Goal: Task Accomplishment & Management: Manage account settings

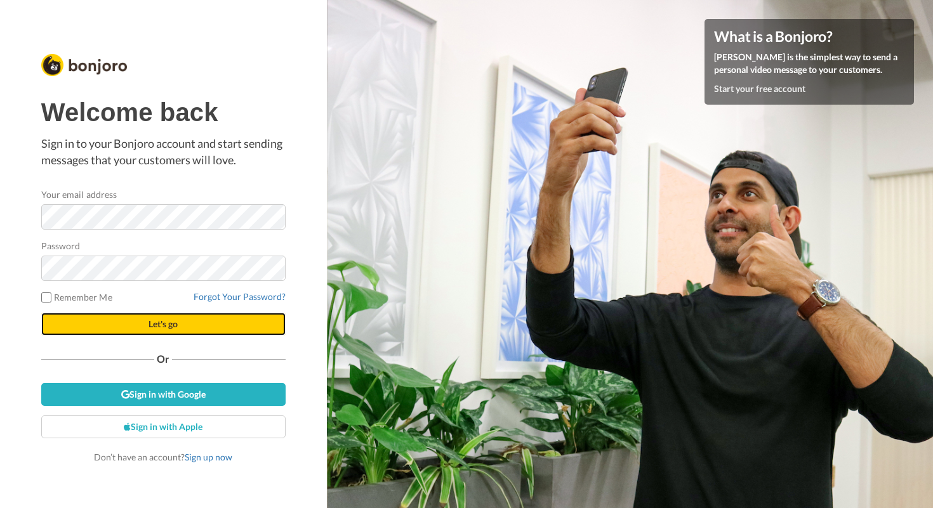
click at [178, 319] on button "Let's go" at bounding box center [163, 324] width 244 height 23
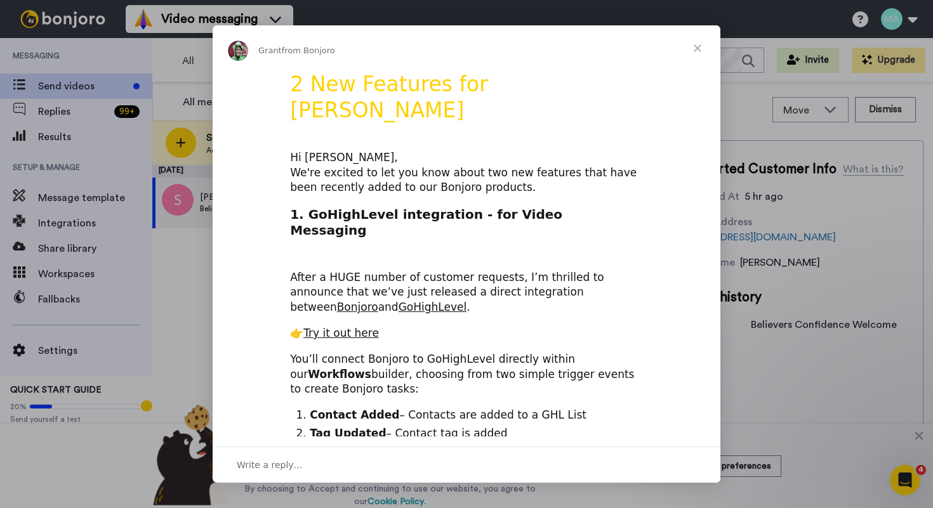
click at [697, 45] on span "Close" at bounding box center [697, 48] width 46 height 46
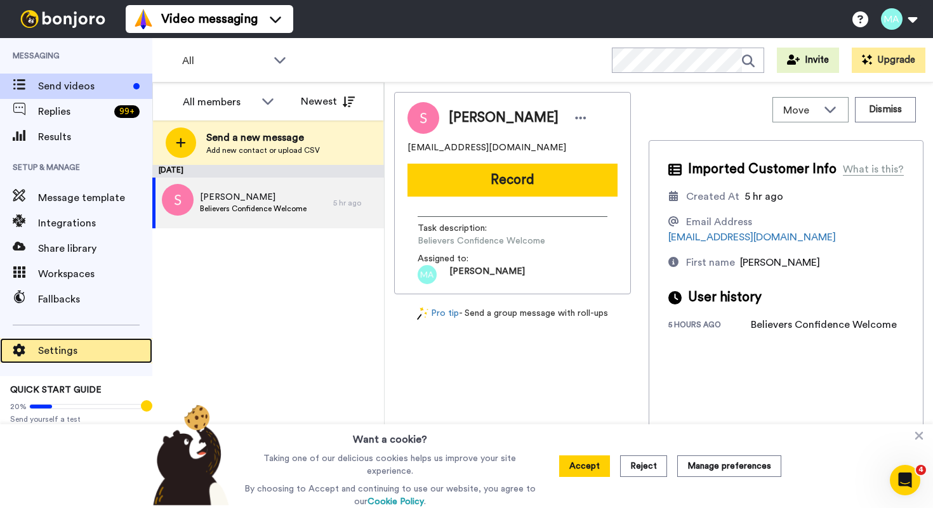
click at [51, 354] on span "Settings" at bounding box center [95, 350] width 114 height 15
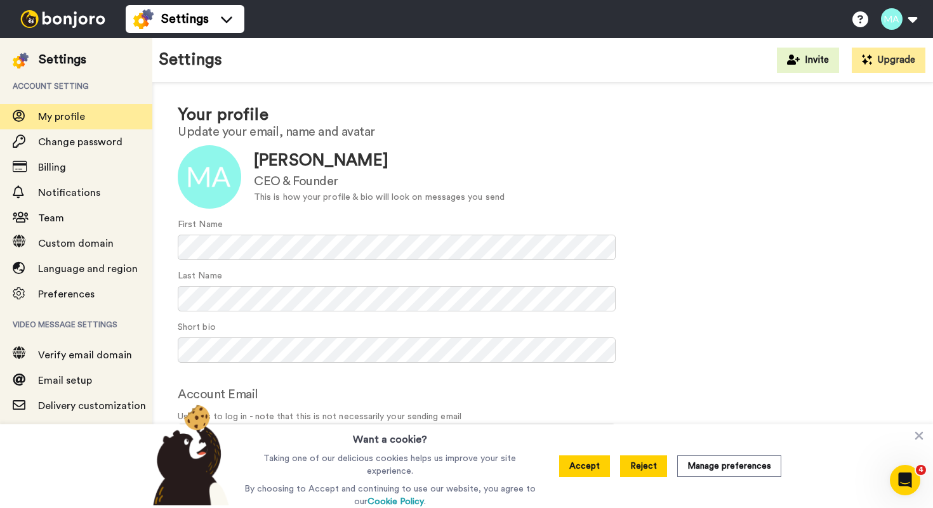
click at [648, 464] on button "Reject" at bounding box center [643, 467] width 47 height 22
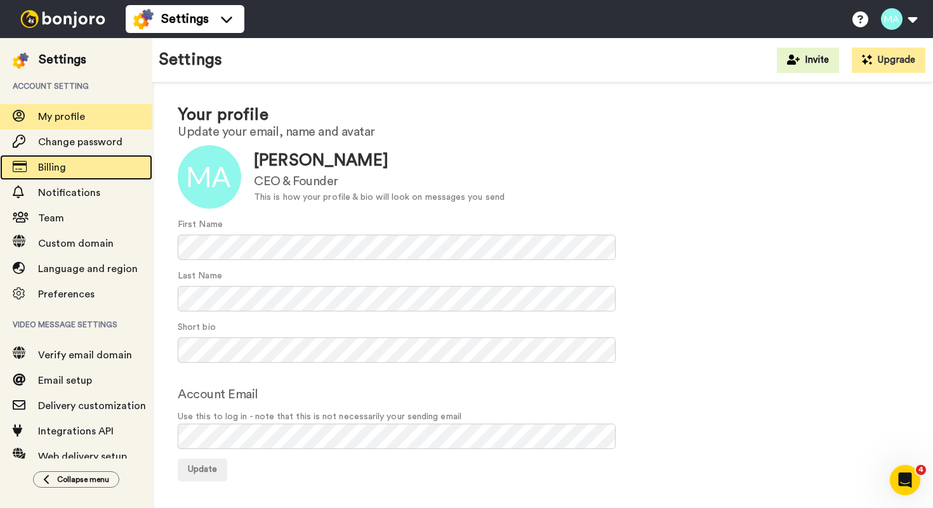
click at [62, 164] on span "Billing" at bounding box center [52, 167] width 28 height 10
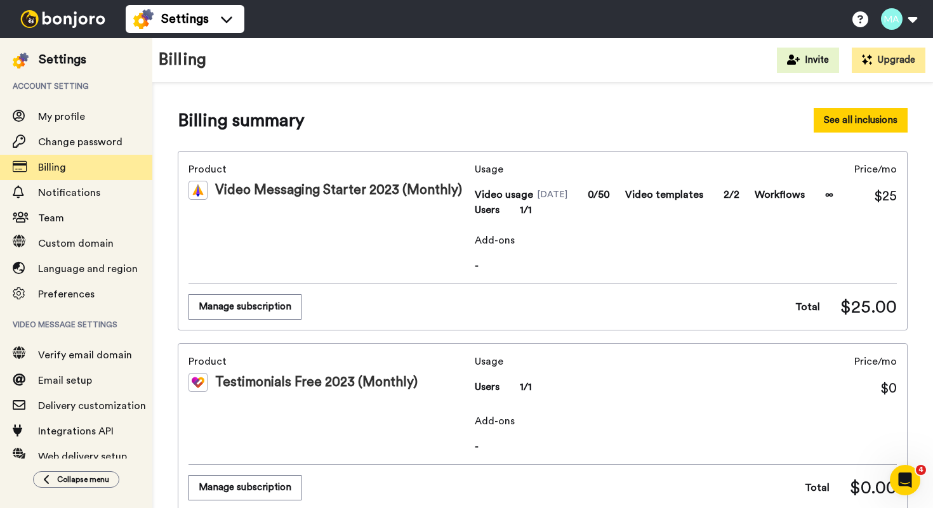
click at [858, 124] on button "See all inclusions" at bounding box center [860, 120] width 94 height 25
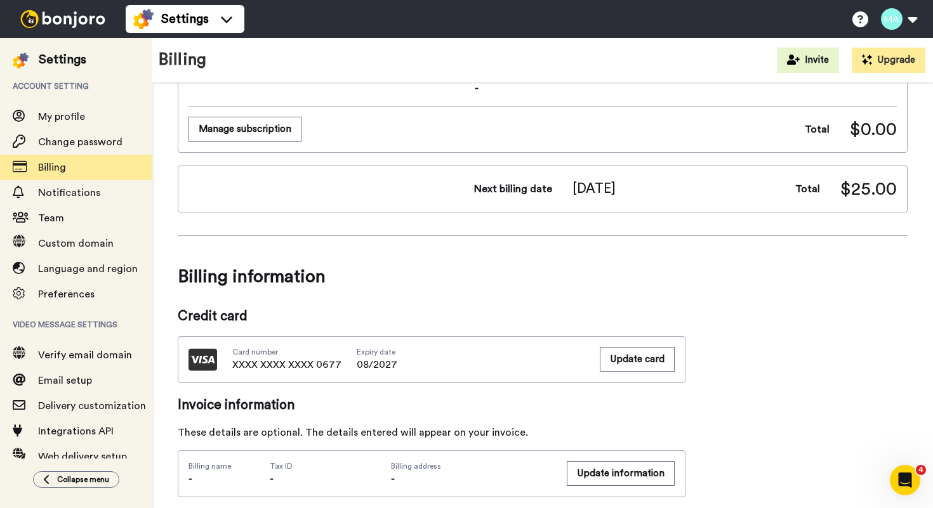
scroll to position [362, 0]
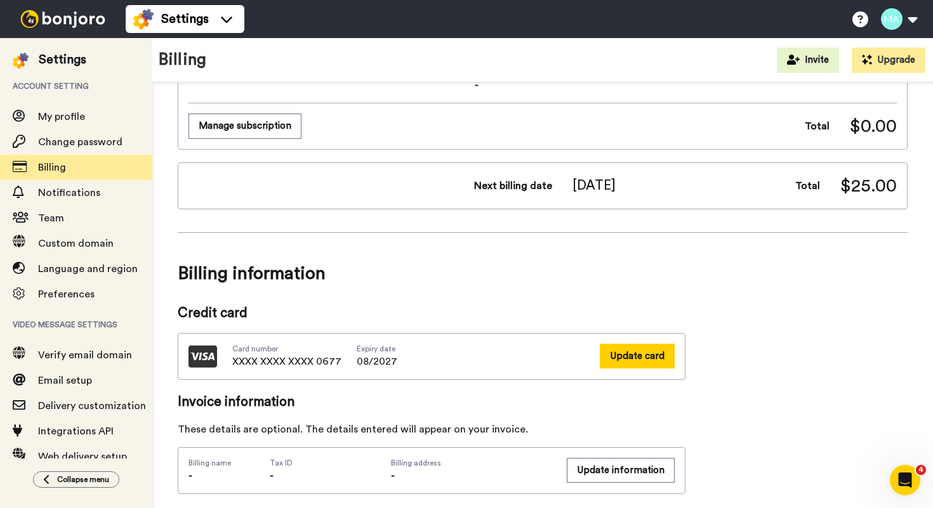
click at [648, 360] on button "Update card" at bounding box center [637, 356] width 75 height 25
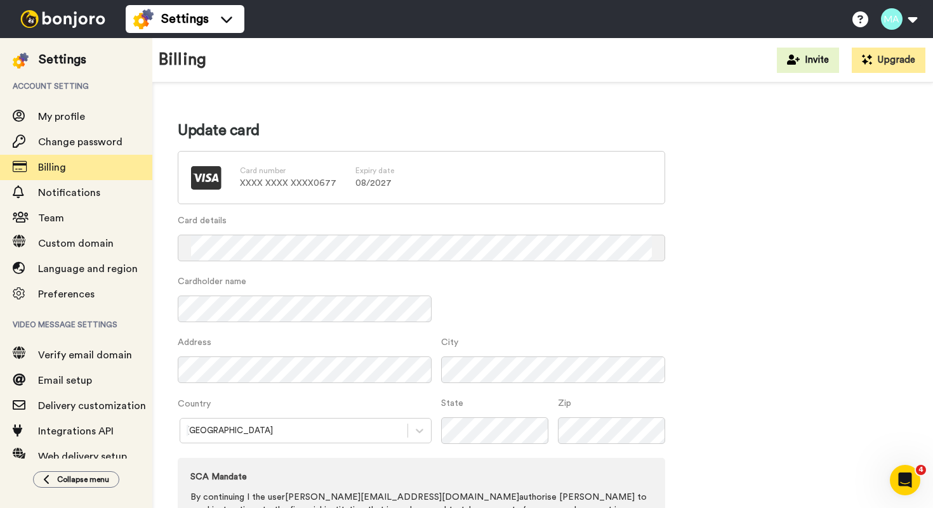
click at [315, 281] on label "Cardholder name" at bounding box center [305, 281] width 254 height 13
click at [572, 310] on div "Cardholder name" at bounding box center [421, 305] width 487 height 61
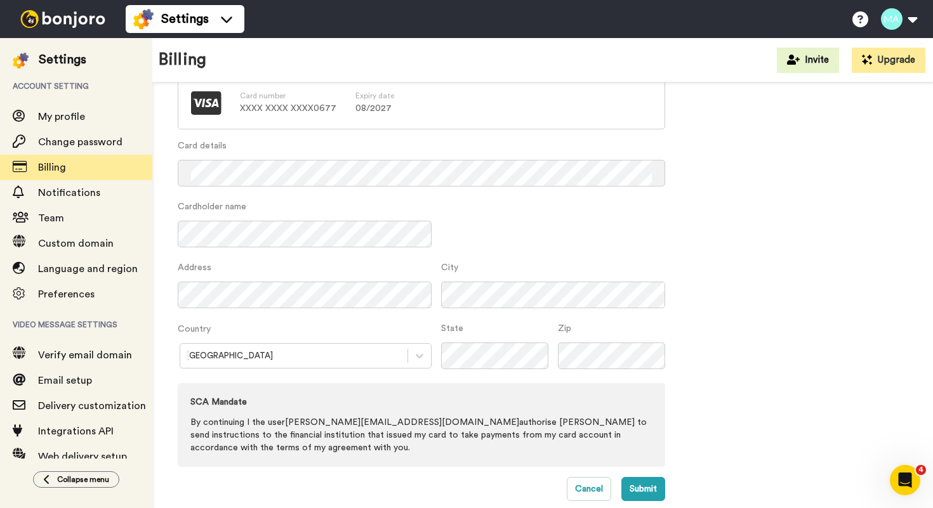
scroll to position [78, 0]
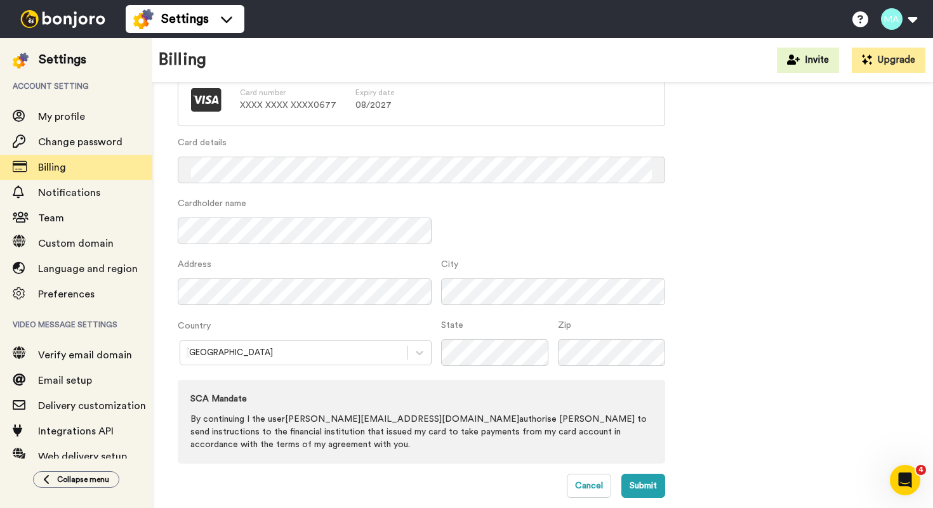
click at [318, 360] on div "Australia" at bounding box center [305, 352] width 254 height 25
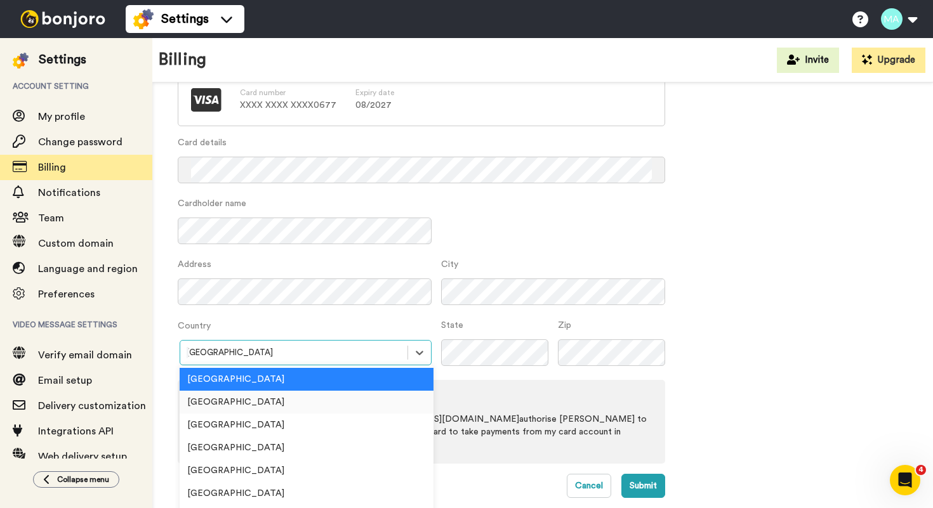
scroll to position [118, 0]
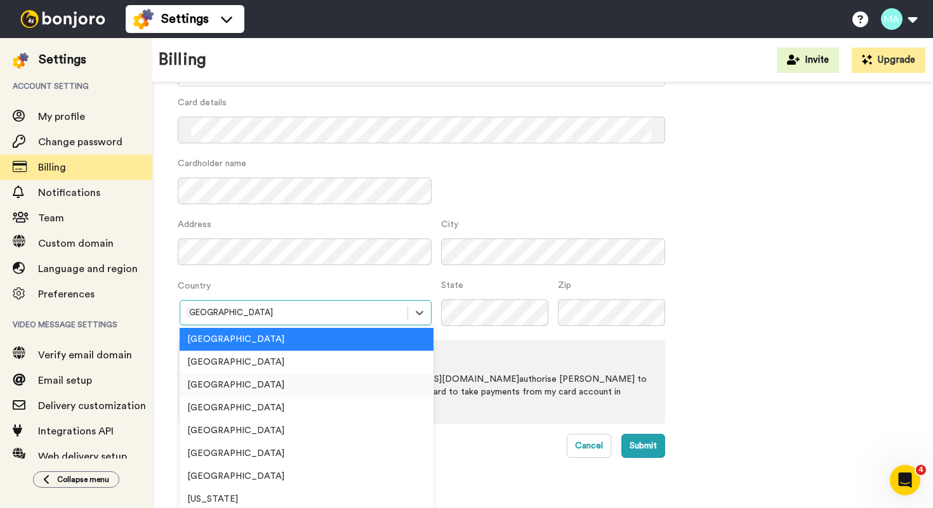
click at [305, 384] on div "United States" at bounding box center [307, 385] width 254 height 23
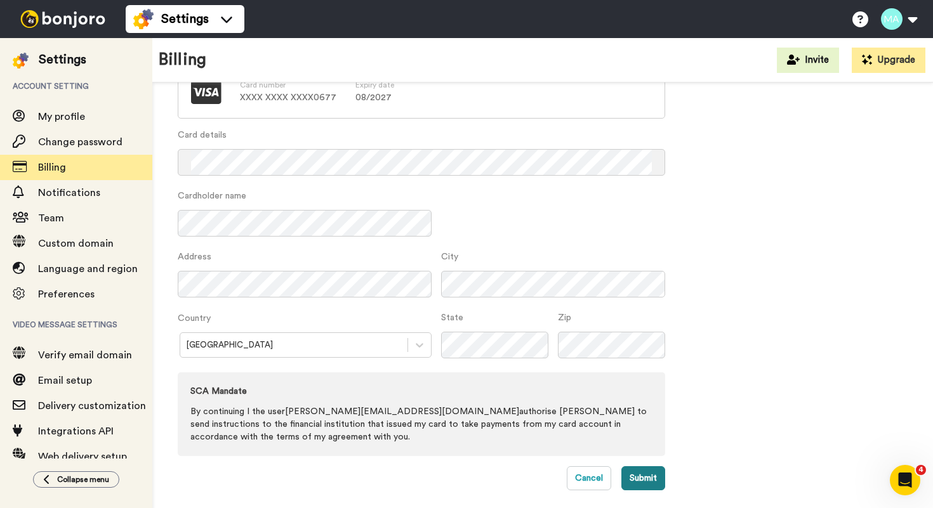
click at [645, 475] on button "Submit" at bounding box center [643, 478] width 44 height 24
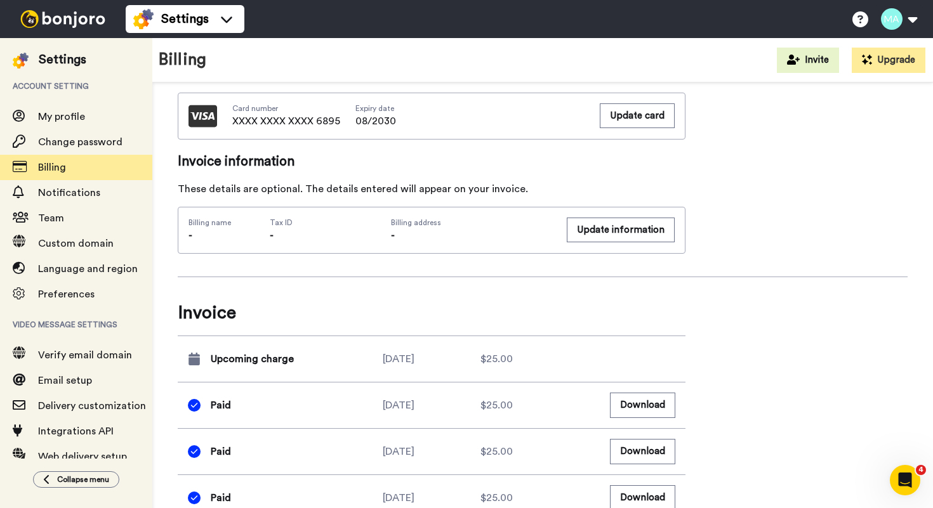
scroll to position [608, 0]
